Goal: Information Seeking & Learning: Check status

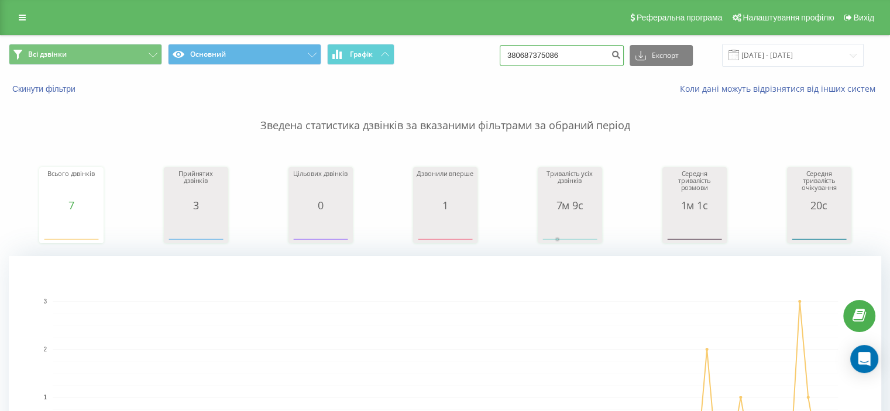
click at [566, 51] on input "380687375086" at bounding box center [562, 55] width 124 height 21
paste input "182837"
type input "380681828376"
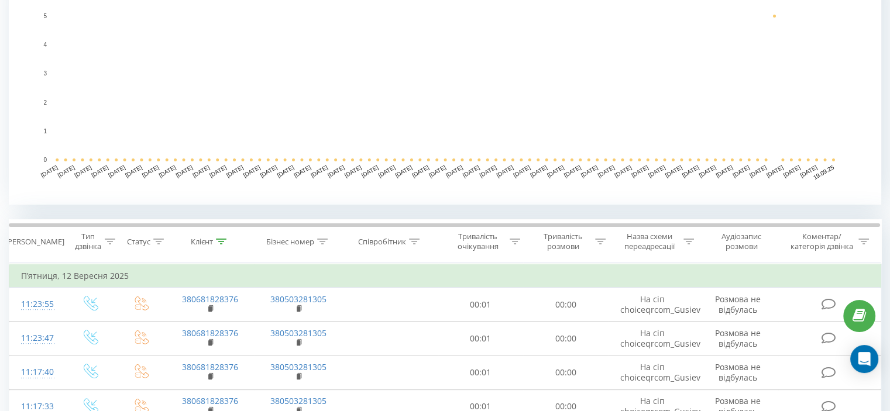
scroll to position [293, 0]
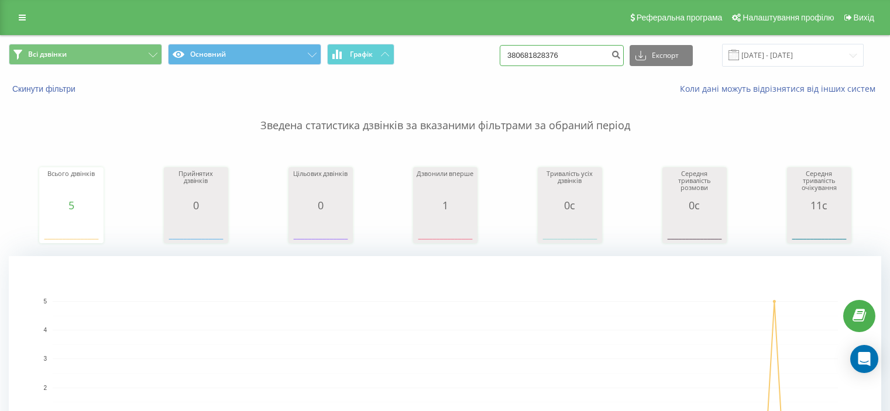
click at [566, 61] on input "380681828376" at bounding box center [562, 55] width 124 height 21
paste input "962617998"
type input "380962617998"
click at [527, 58] on input "380962617998" at bounding box center [562, 55] width 124 height 21
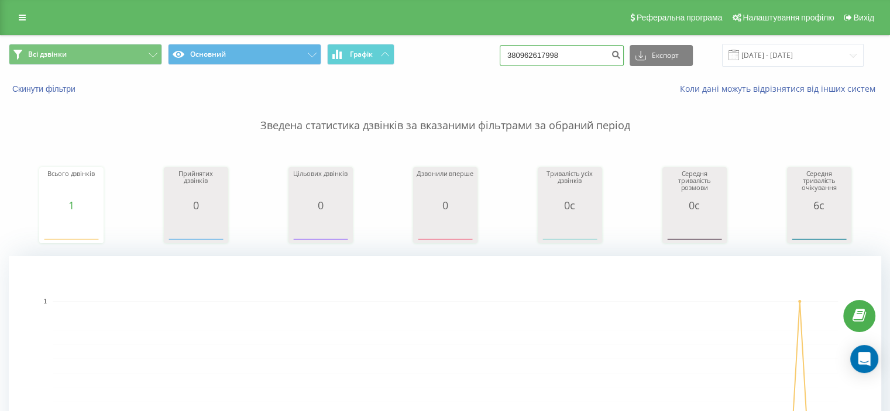
click at [527, 58] on input "380962617998" at bounding box center [562, 55] width 124 height 21
paste input "6139751"
type input "380966139751"
